Goal: Register for event/course

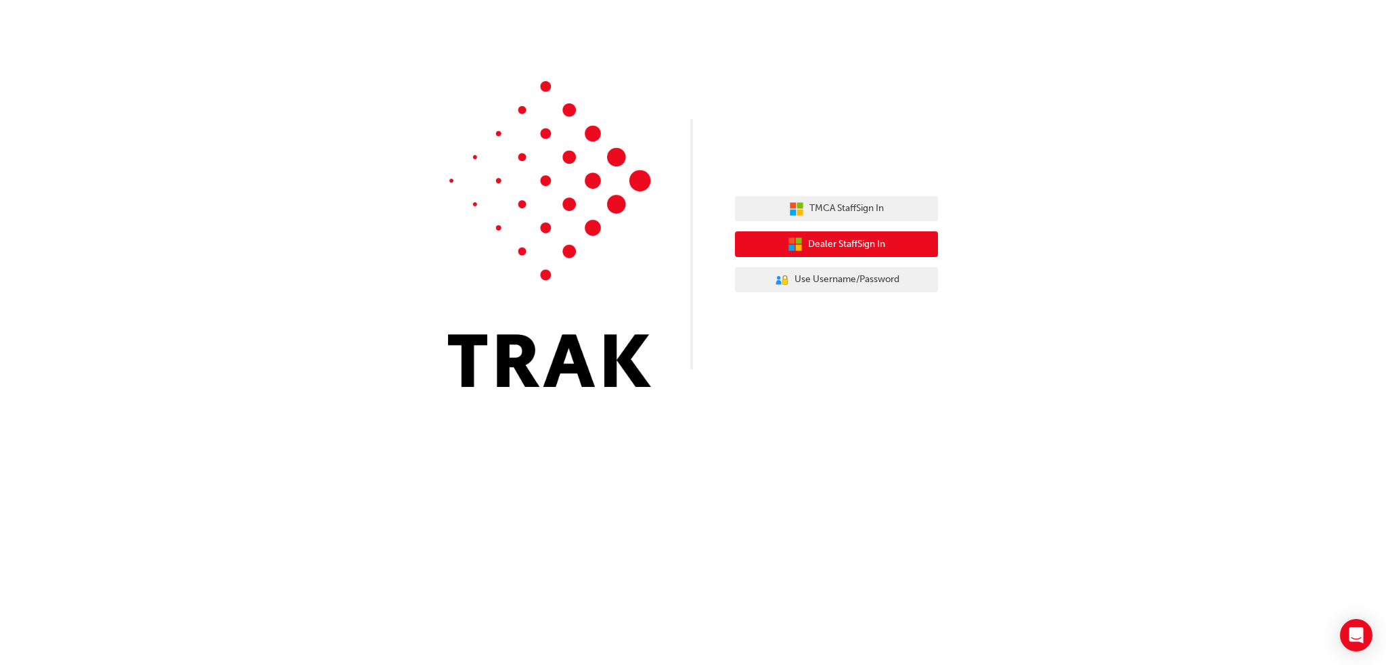
click at [862, 244] on span "Dealer Staff Sign In" at bounding box center [846, 245] width 77 height 16
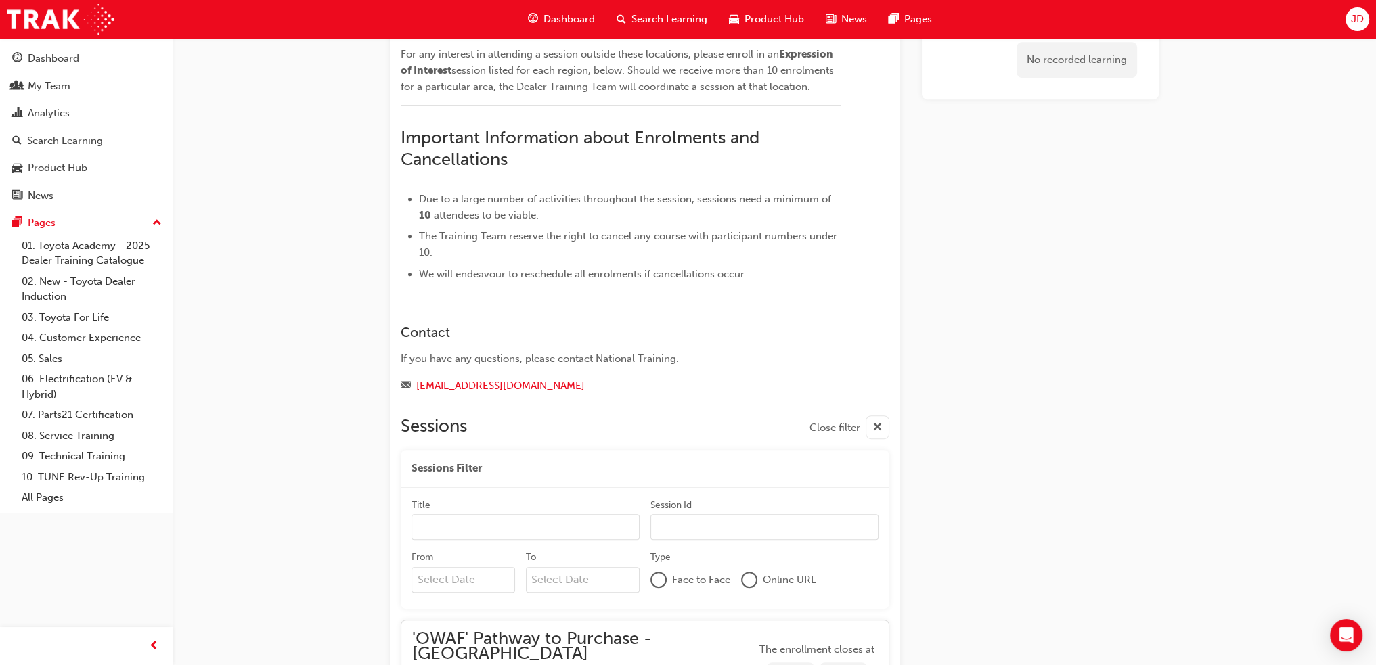
scroll to position [901, 0]
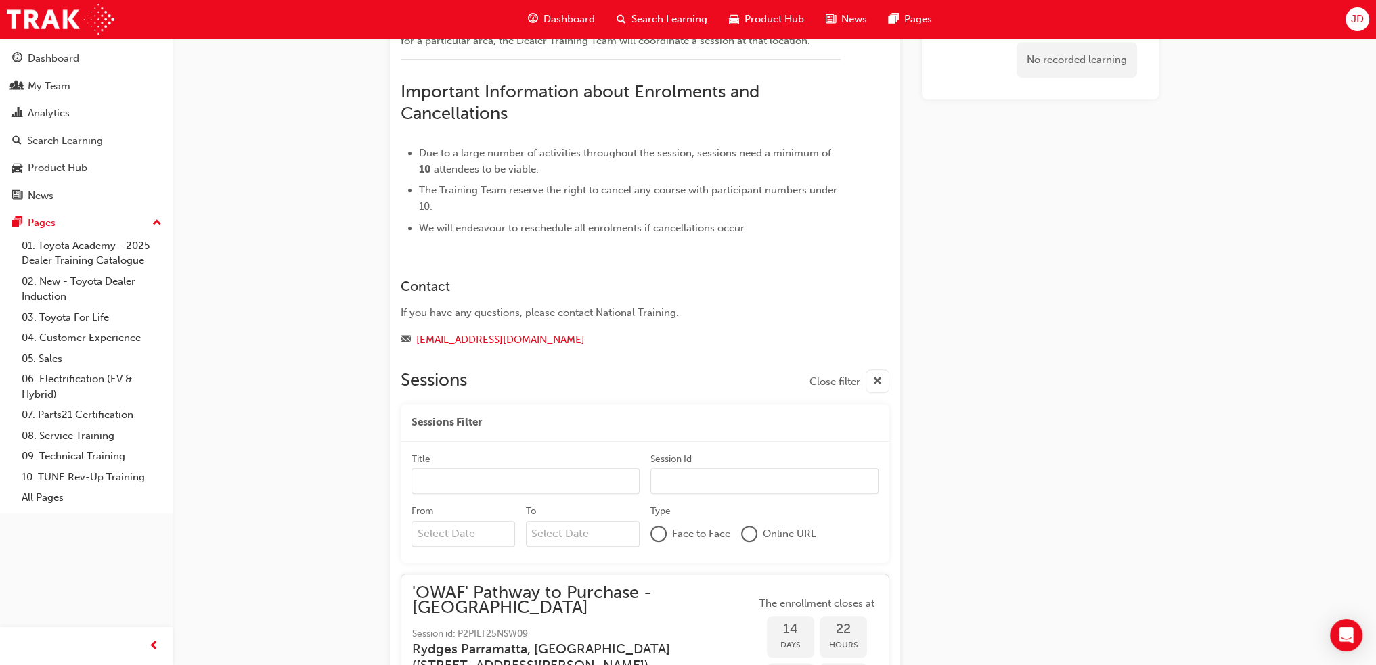
click at [457, 468] on input "Title" at bounding box center [525, 481] width 228 height 26
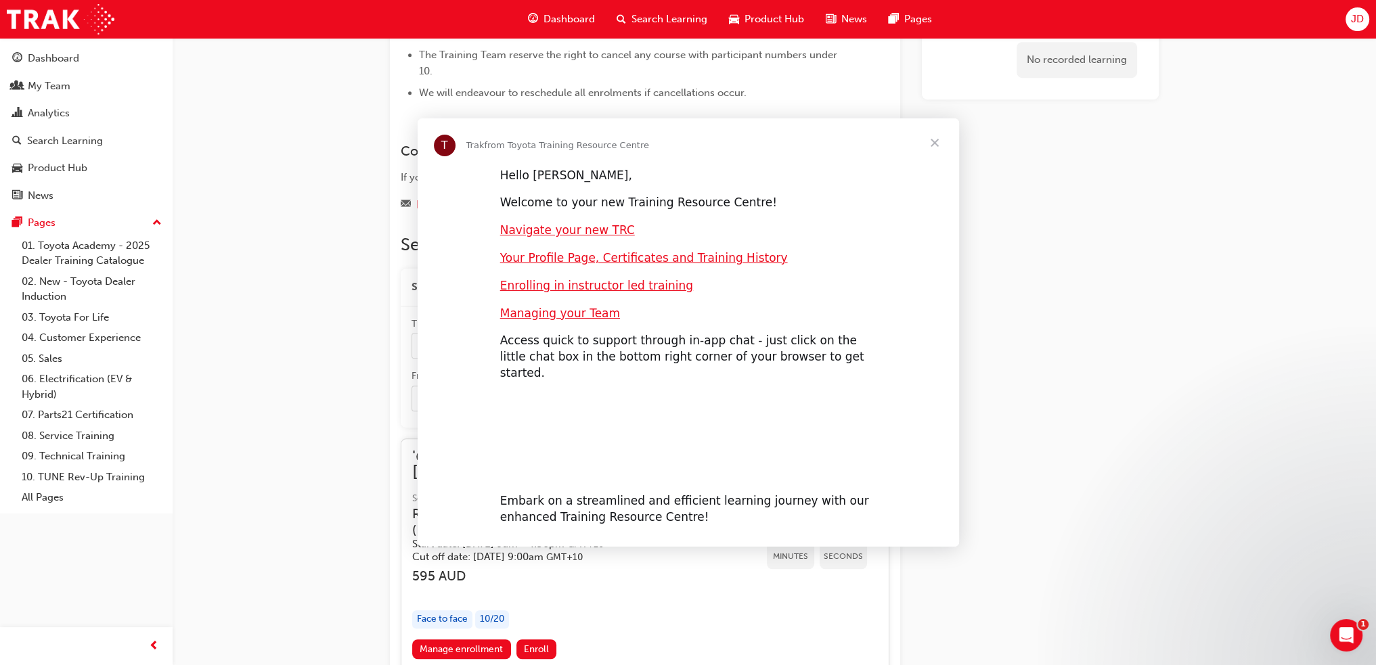
scroll to position [0, 0]
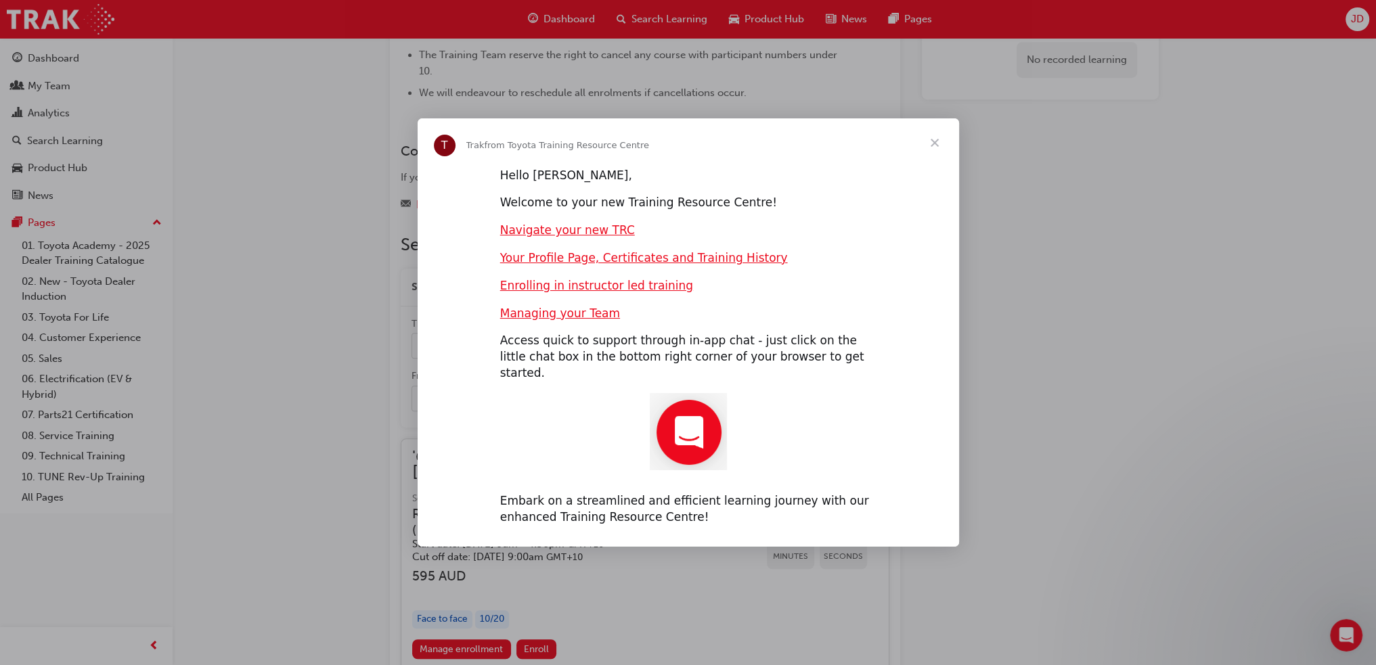
click at [935, 148] on span "Close" at bounding box center [934, 142] width 49 height 49
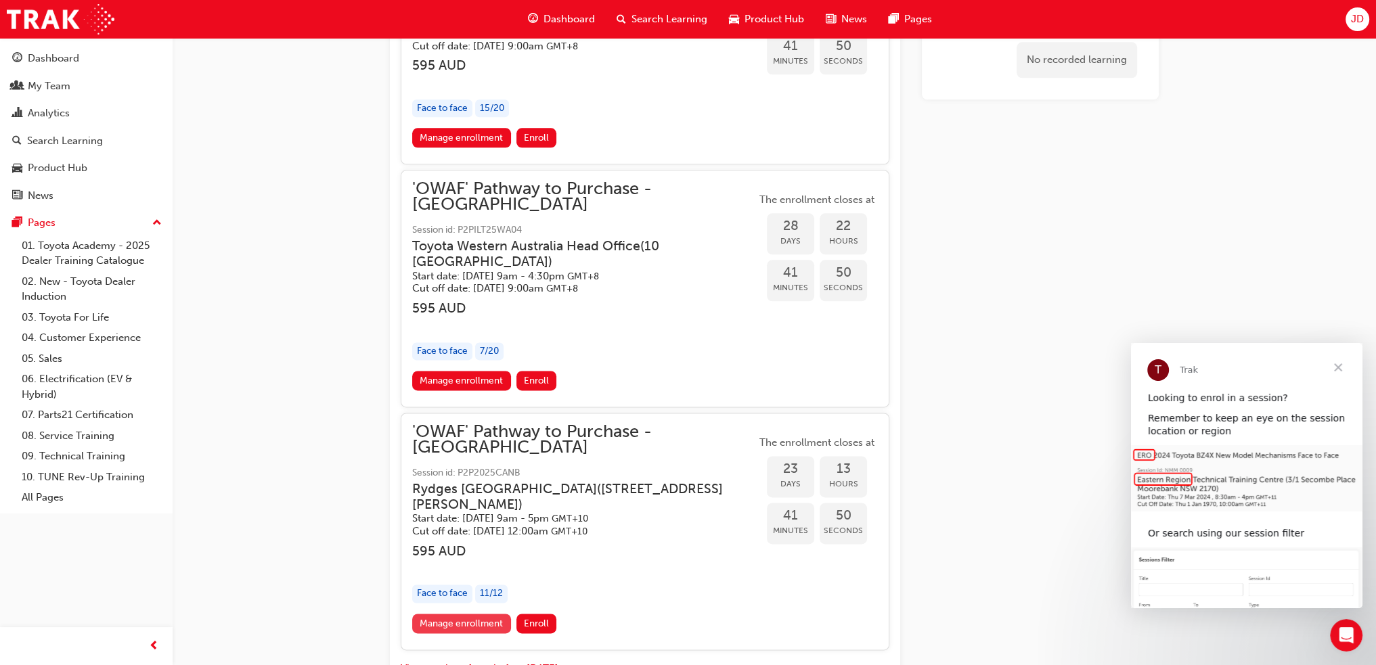
click at [467, 614] on link "Manage enrollment" at bounding box center [461, 624] width 99 height 20
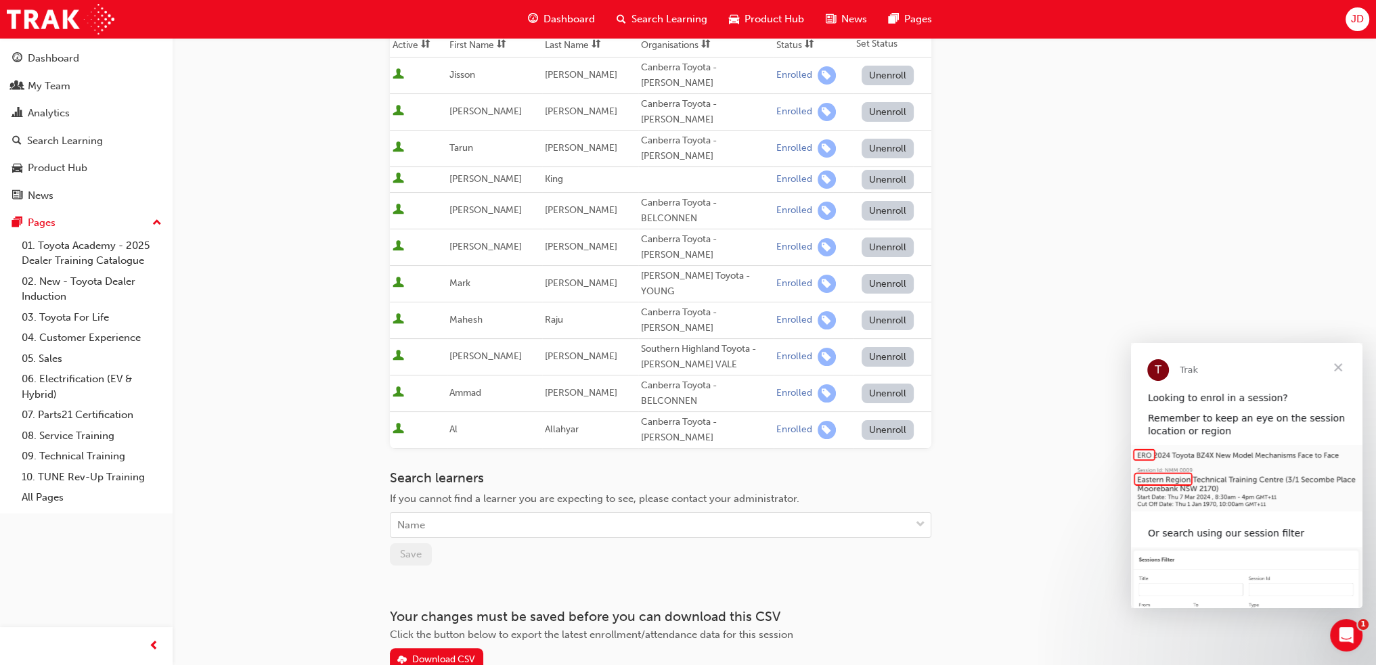
scroll to position [228, 0]
click at [414, 515] on div "Name" at bounding box center [411, 523] width 28 height 16
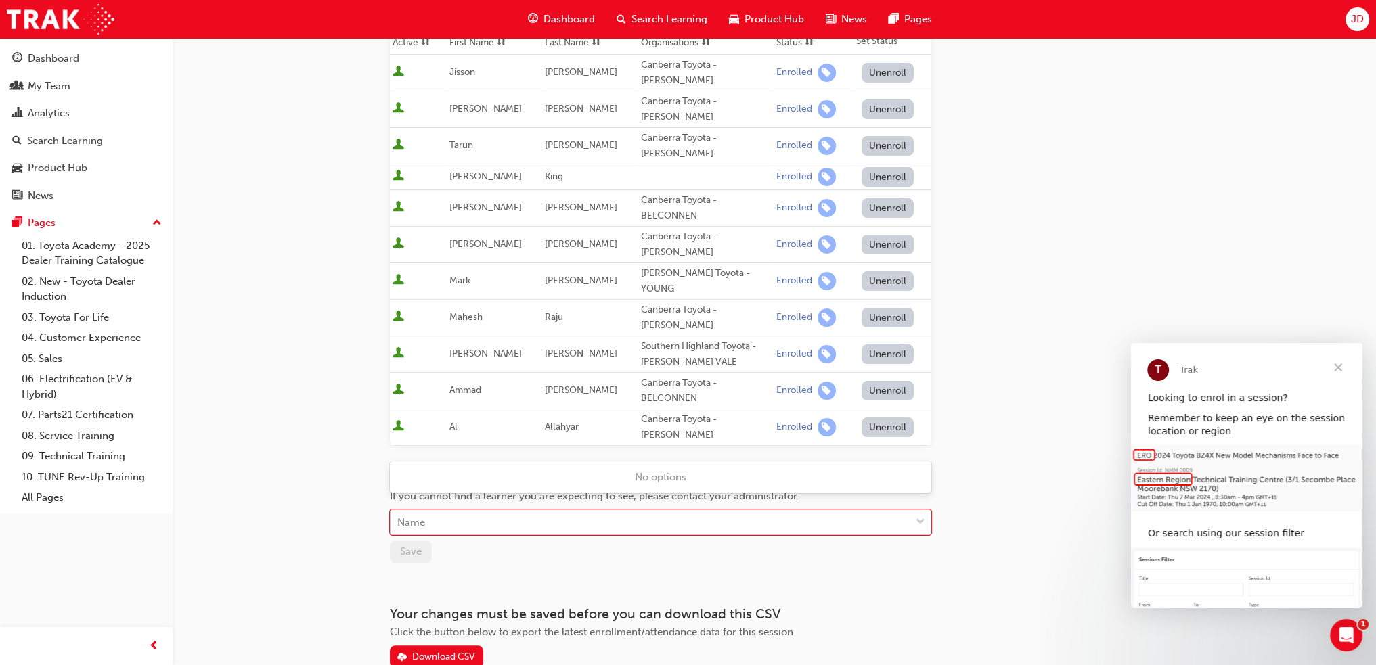
click at [421, 515] on div "Name" at bounding box center [411, 523] width 28 height 16
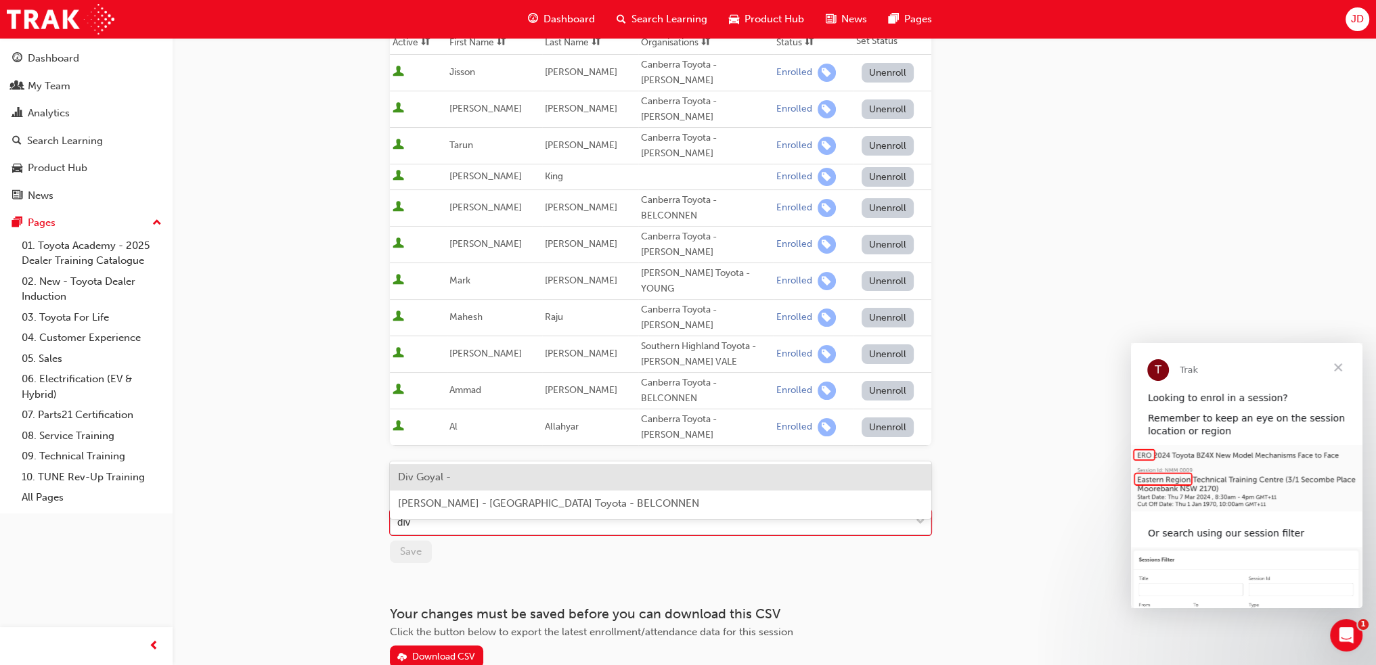
type input "div"
click at [504, 479] on span "Div Goyal - Canberra Toyota - GUNGAHLIN" at bounding box center [529, 477] width 262 height 12
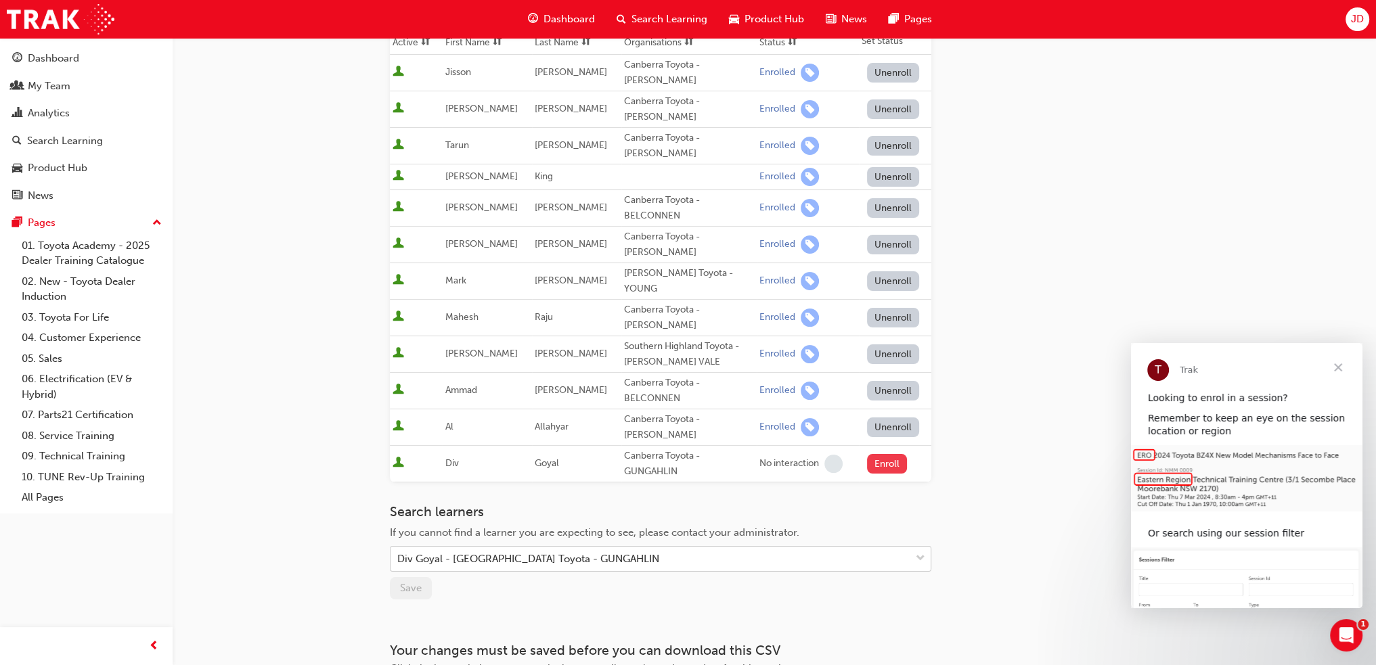
click at [888, 454] on button "Enroll" at bounding box center [887, 464] width 41 height 20
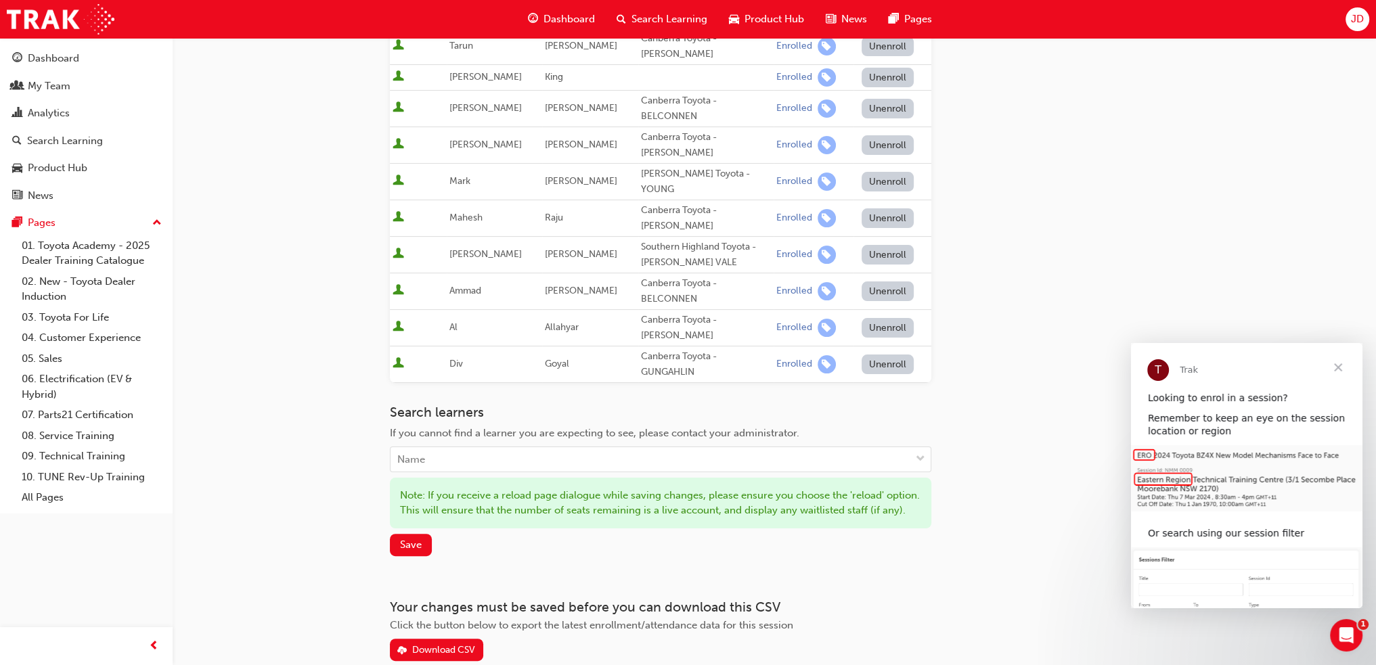
scroll to position [336, 0]
